Goal: Information Seeking & Learning: Learn about a topic

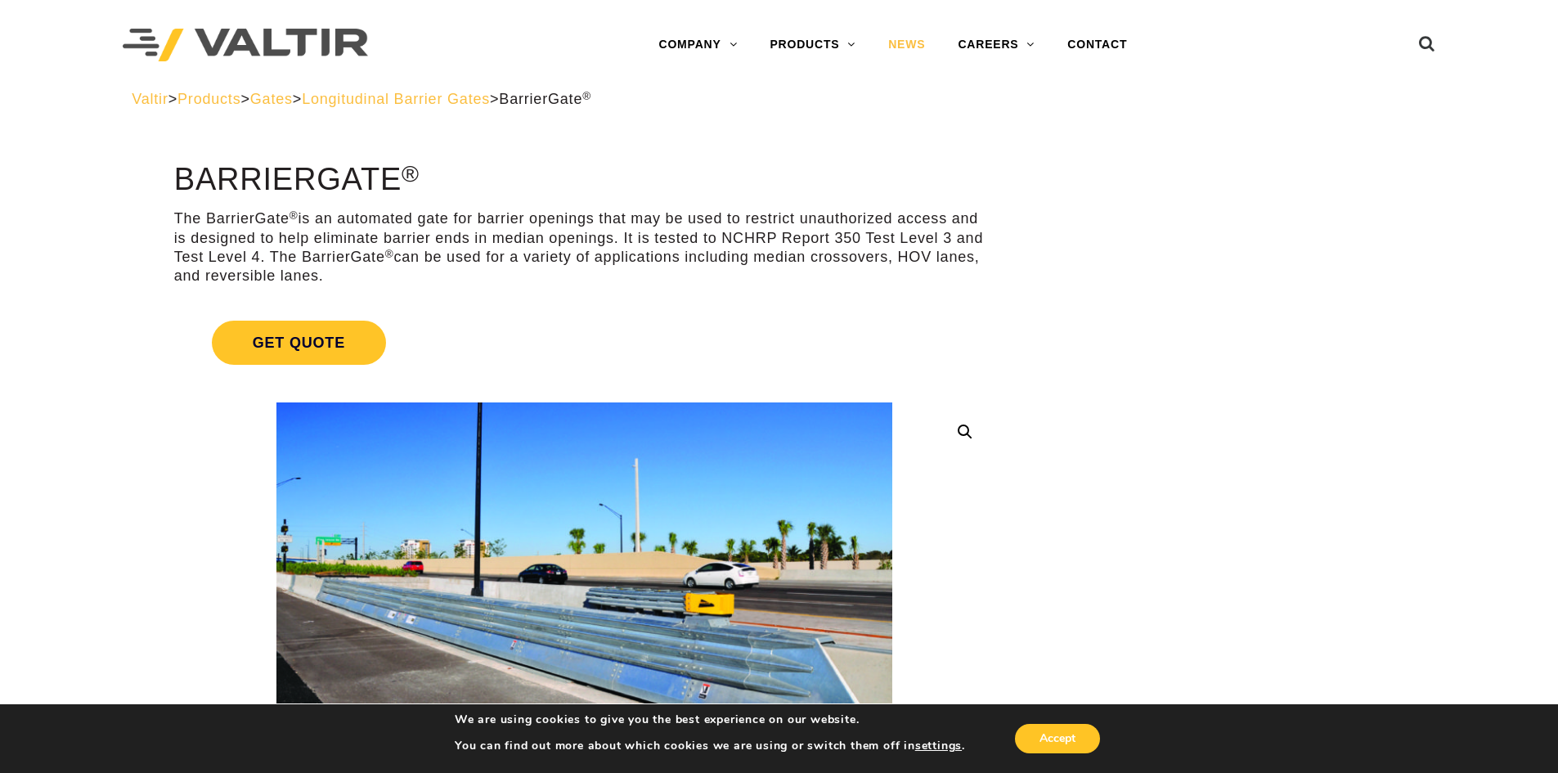
click at [904, 44] on link "NEWS" at bounding box center [907, 45] width 70 height 33
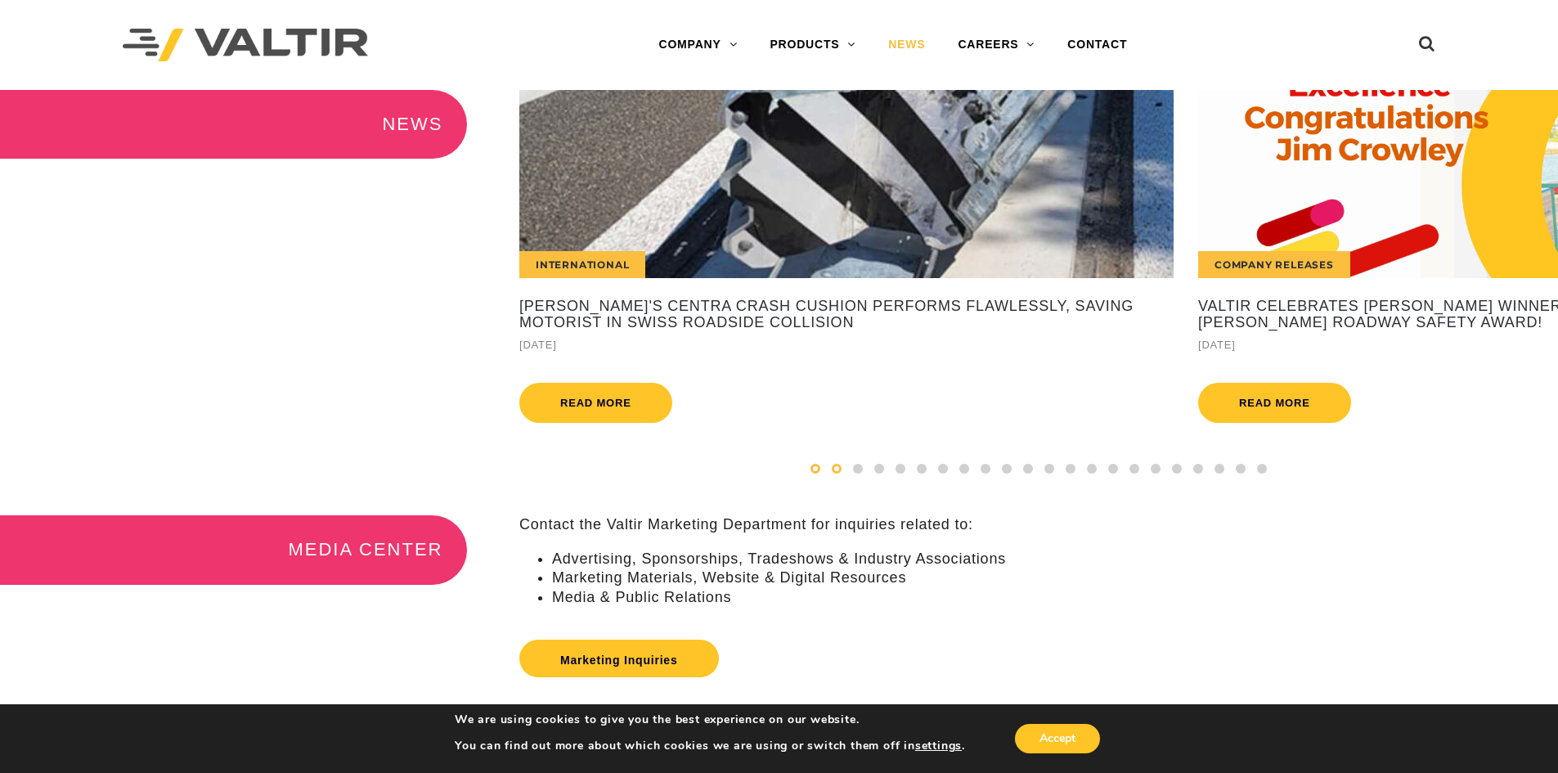
click at [842, 478] on div at bounding box center [836, 469] width 21 height 18
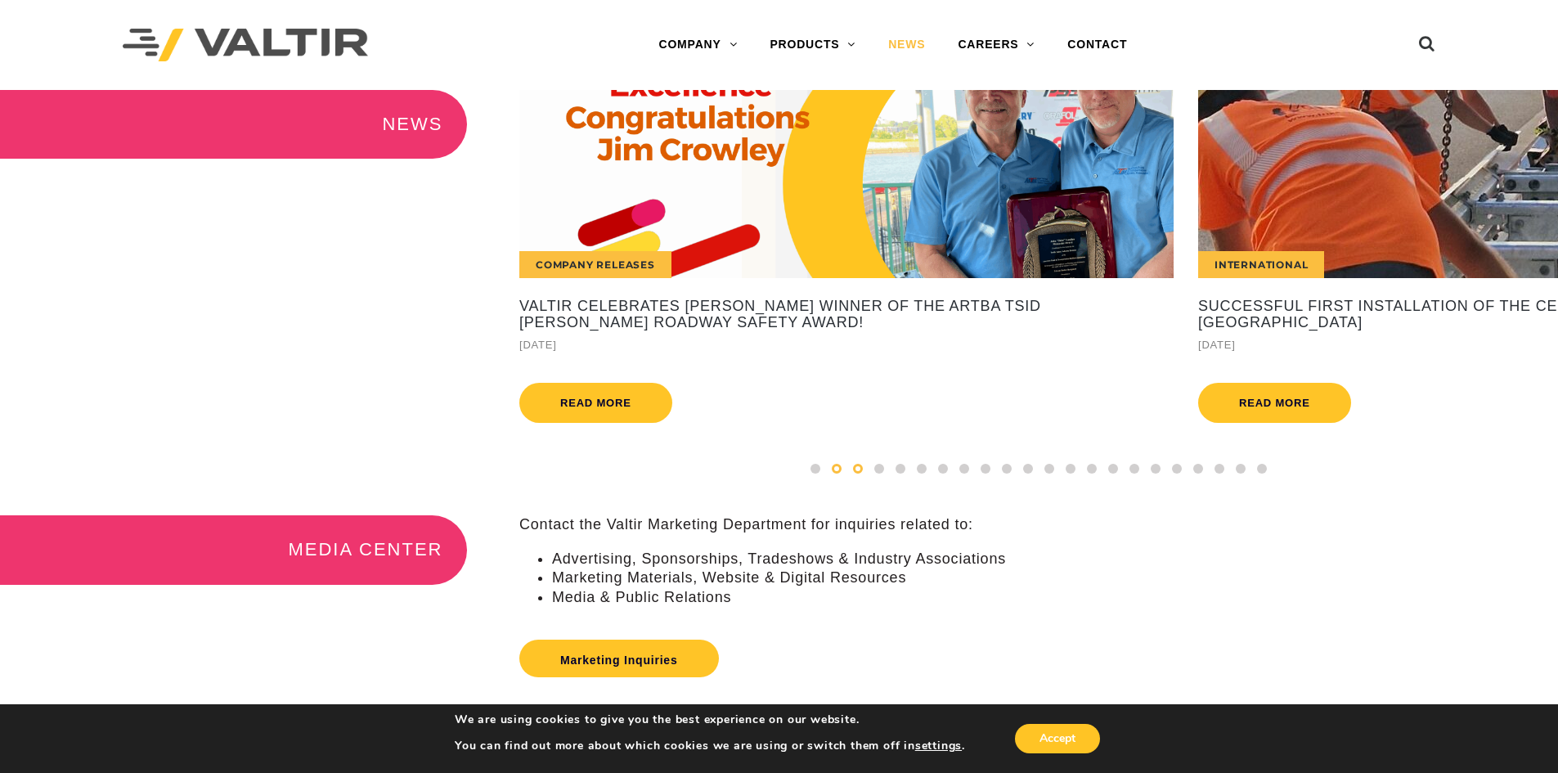
click at [867, 478] on div at bounding box center [857, 469] width 21 height 18
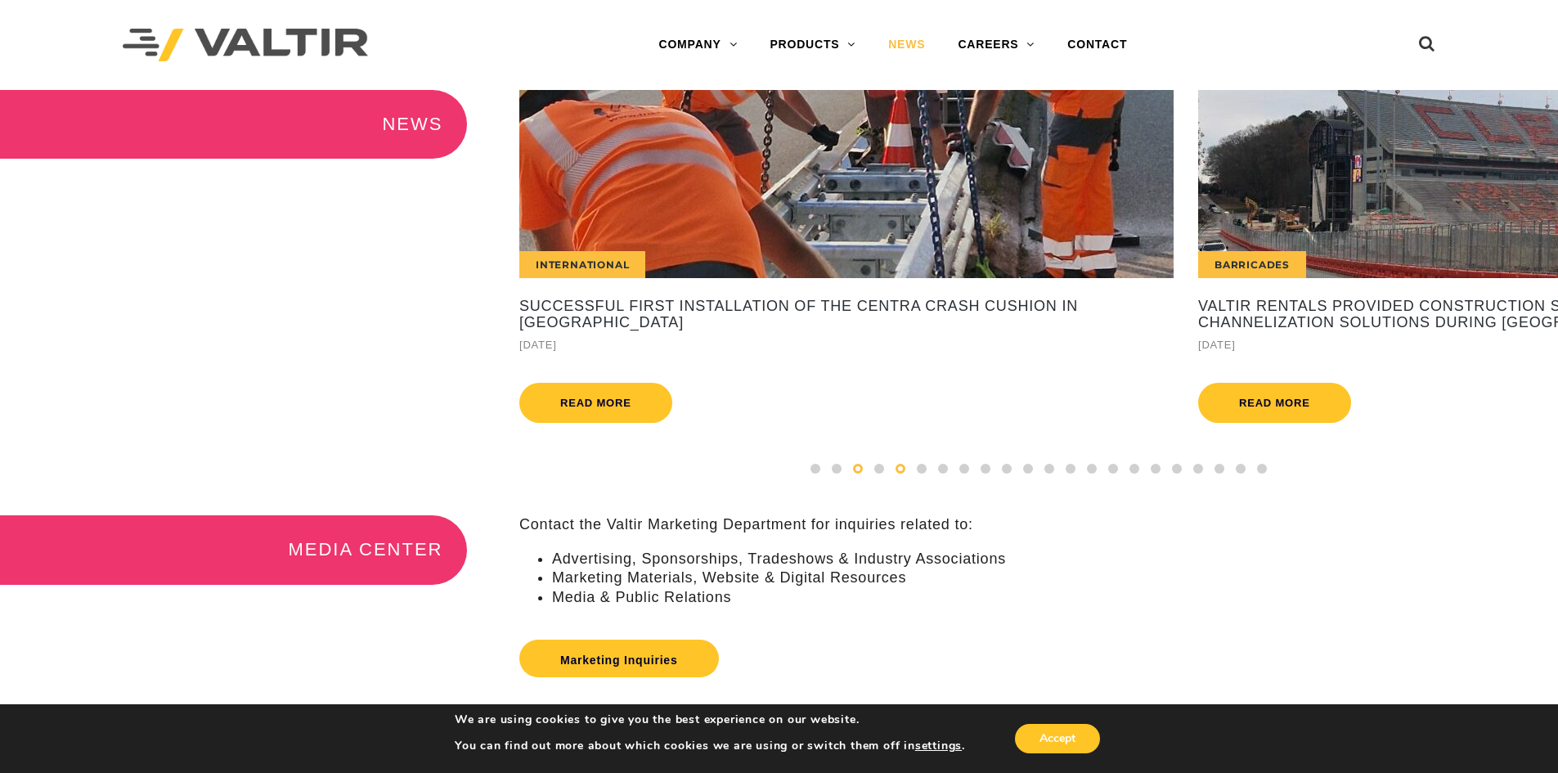
click at [901, 474] on span at bounding box center [901, 469] width 10 height 10
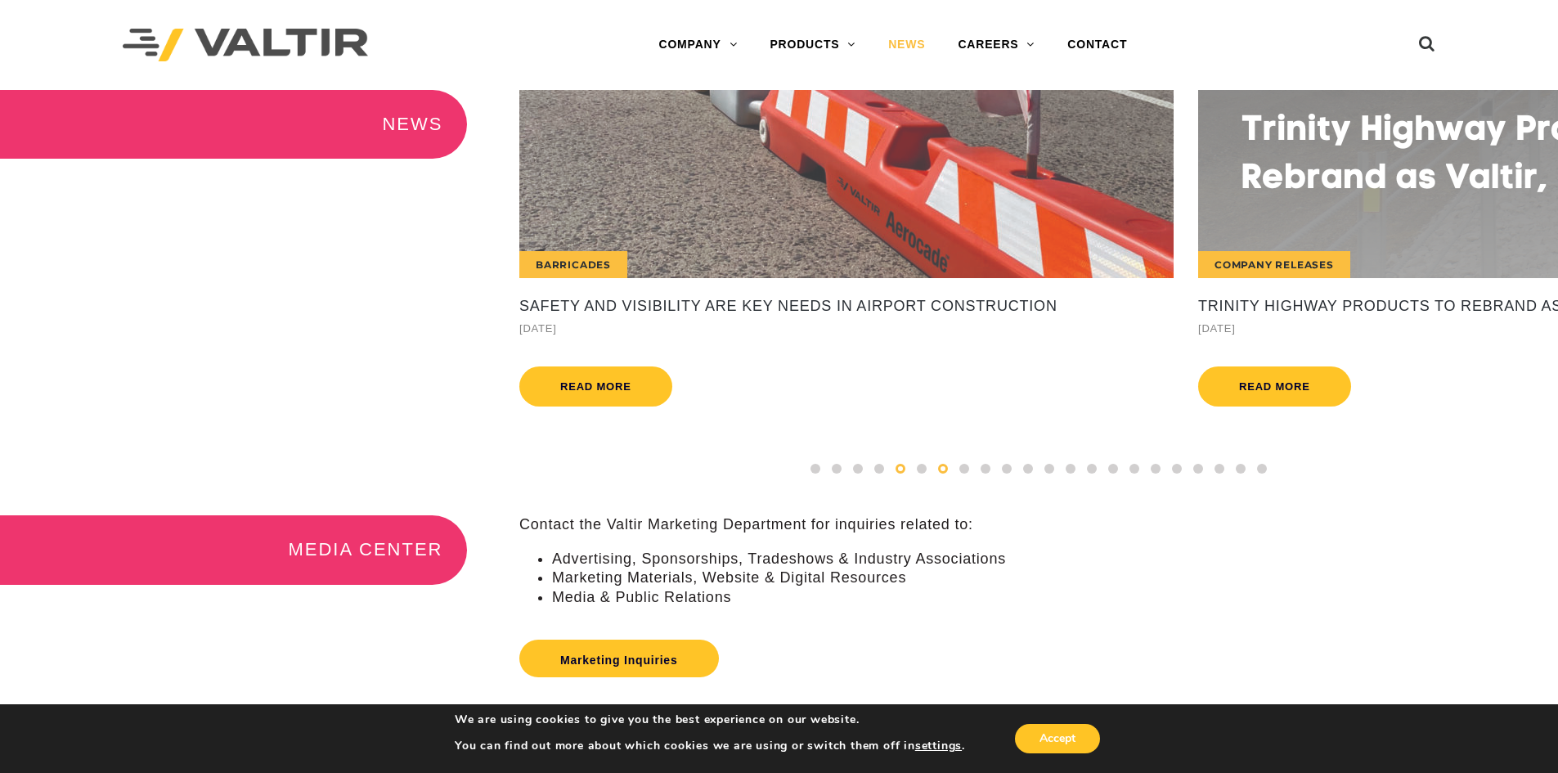
click at [938, 474] on span at bounding box center [943, 469] width 10 height 10
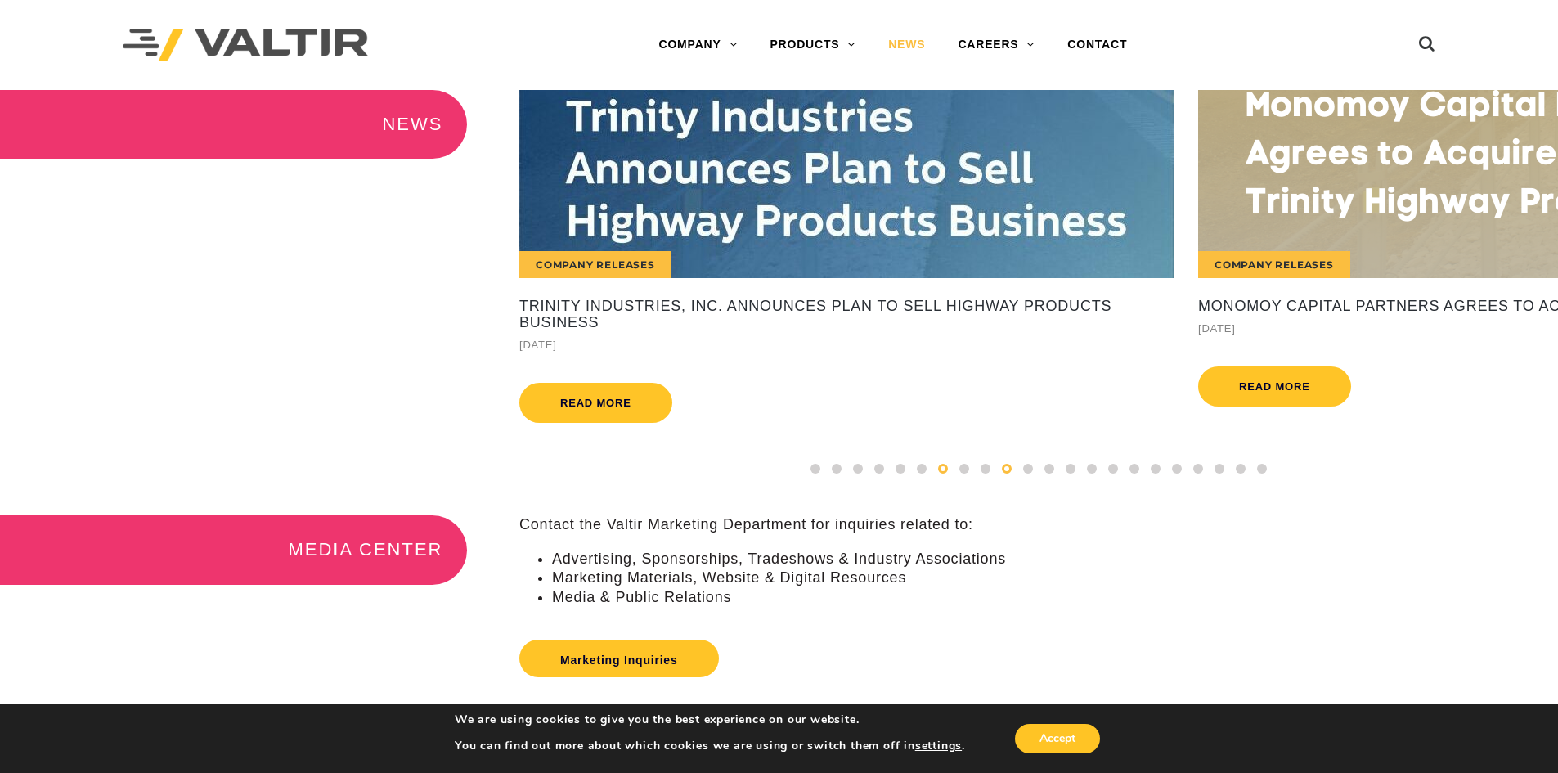
click at [1006, 474] on span at bounding box center [1007, 469] width 10 height 10
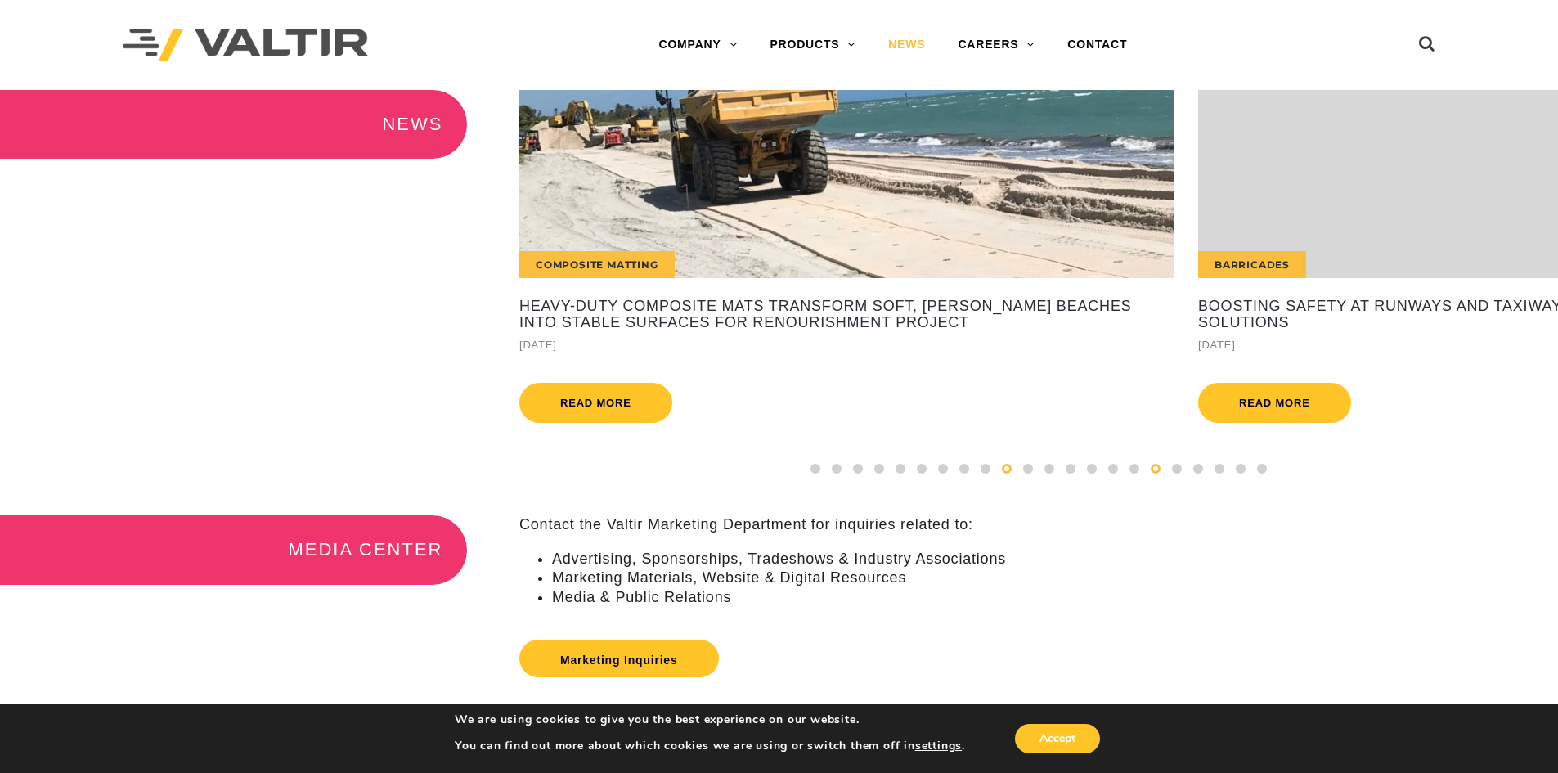
click at [1161, 478] on div at bounding box center [1155, 469] width 21 height 18
